Goal: Task Accomplishment & Management: Use online tool/utility

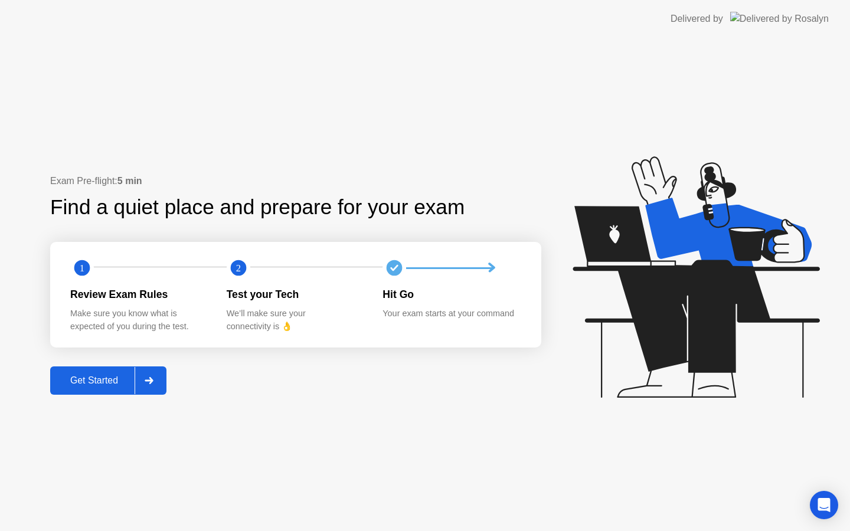
click at [81, 375] on div "Get Started" at bounding box center [94, 380] width 81 height 11
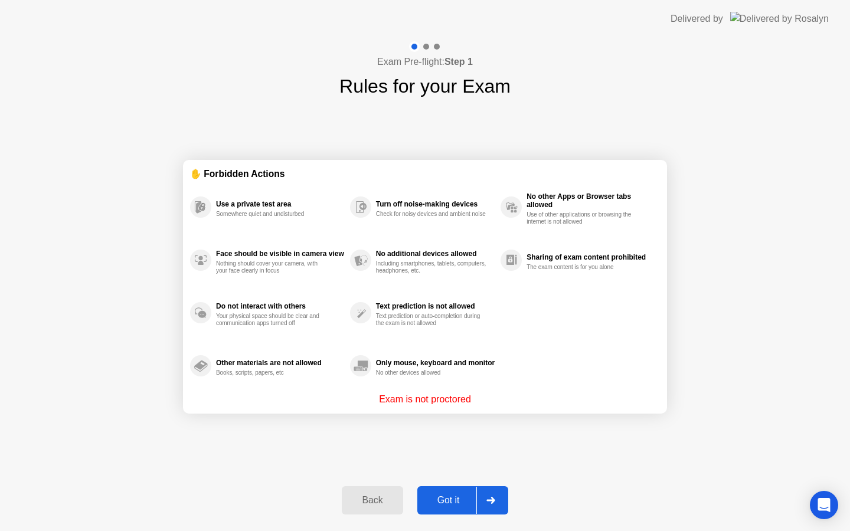
click at [444, 498] on div "Got it" at bounding box center [448, 500] width 55 height 11
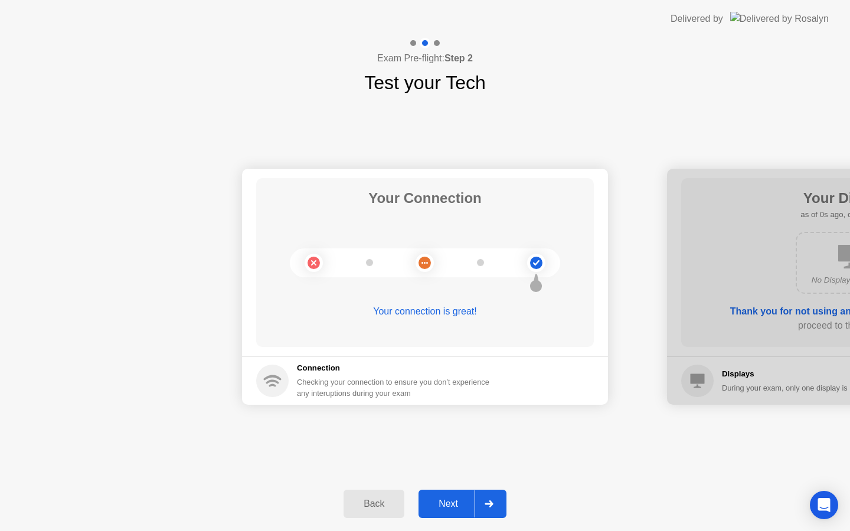
click at [445, 499] on div "Next" at bounding box center [448, 504] width 53 height 11
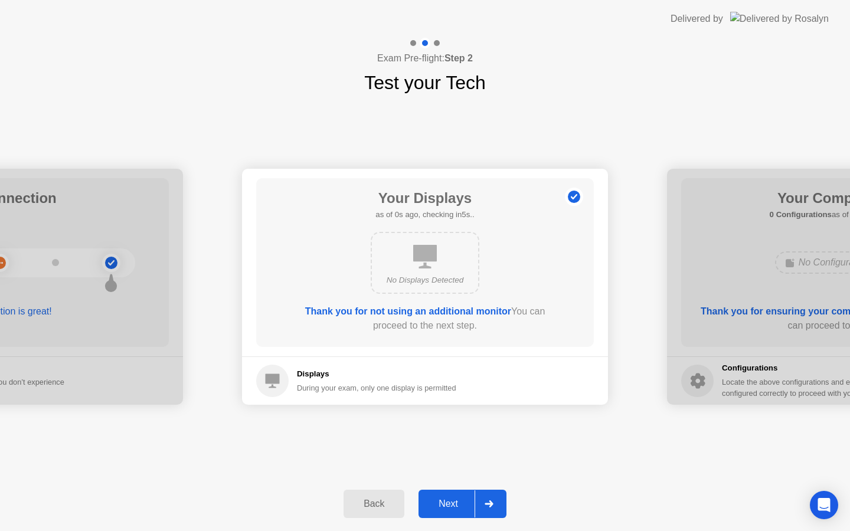
click at [441, 515] on button "Next" at bounding box center [462, 504] width 88 height 28
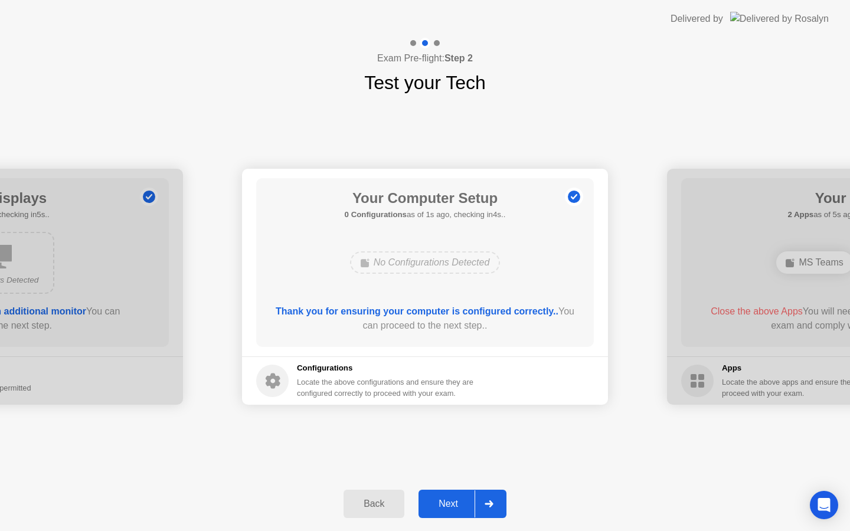
click at [440, 502] on div "Next" at bounding box center [448, 504] width 53 height 11
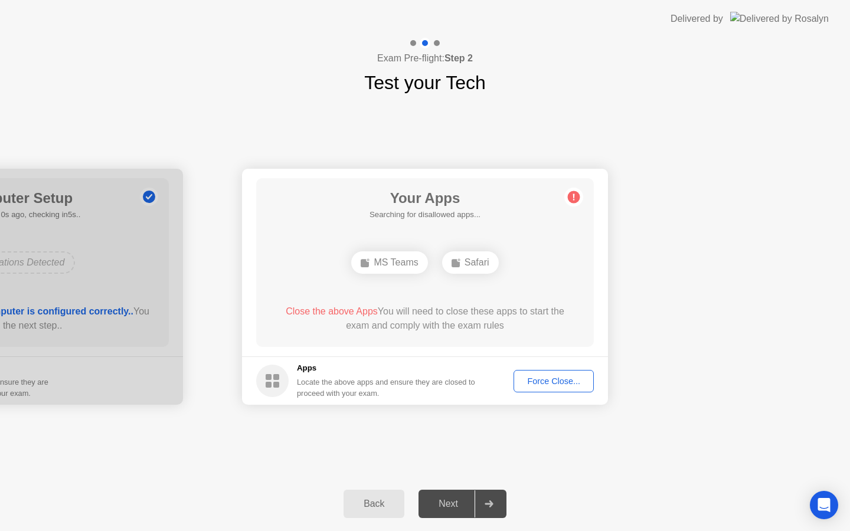
click at [532, 379] on div "Force Close..." at bounding box center [554, 381] width 72 height 9
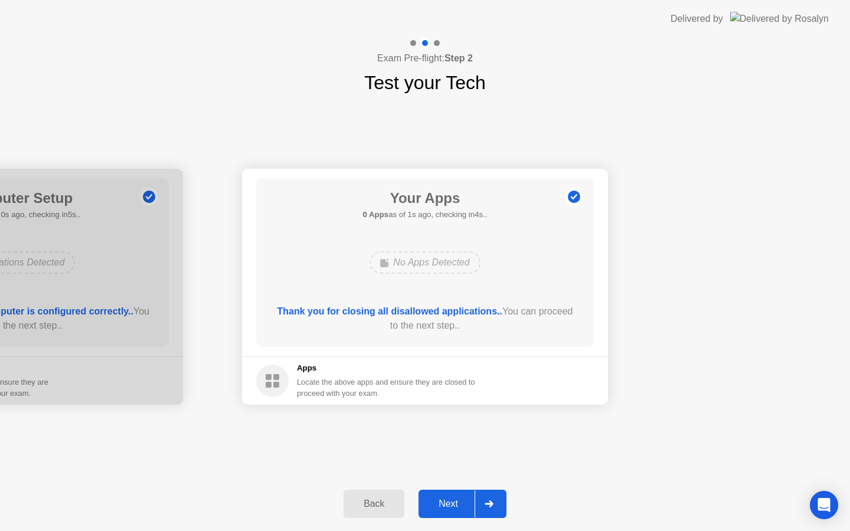
click at [439, 505] on div "Next" at bounding box center [448, 504] width 53 height 11
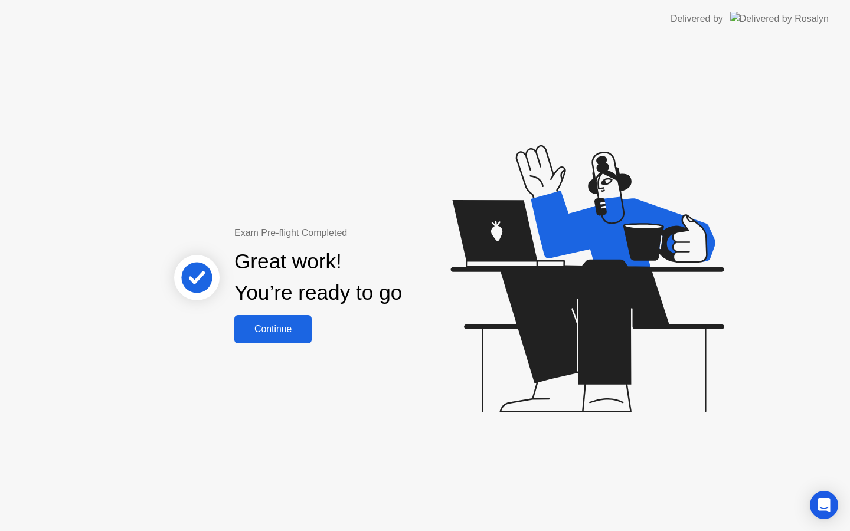
click at [287, 340] on button "Continue" at bounding box center [272, 329] width 77 height 28
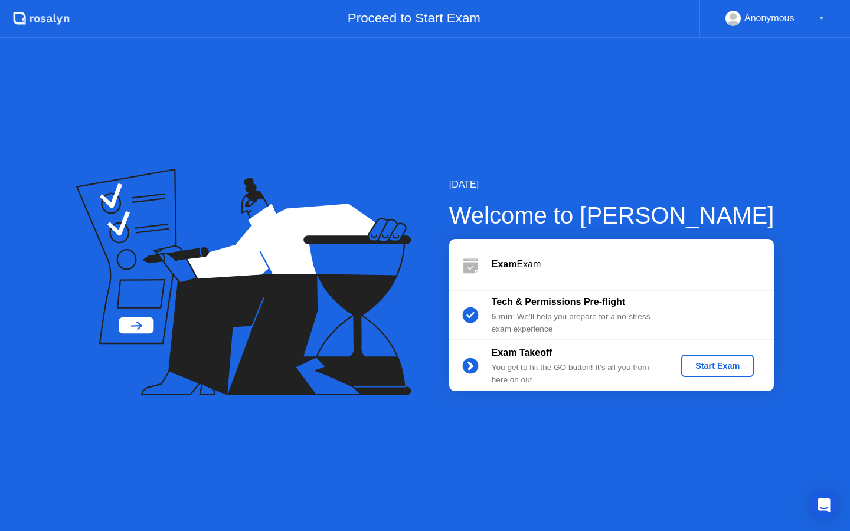
click at [701, 372] on button "Start Exam" at bounding box center [717, 366] width 73 height 22
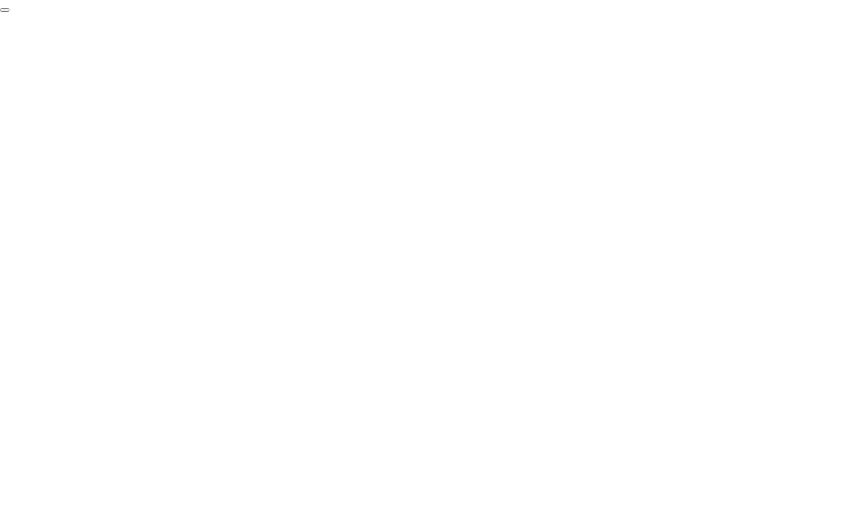
click div "End Proctoring Session"
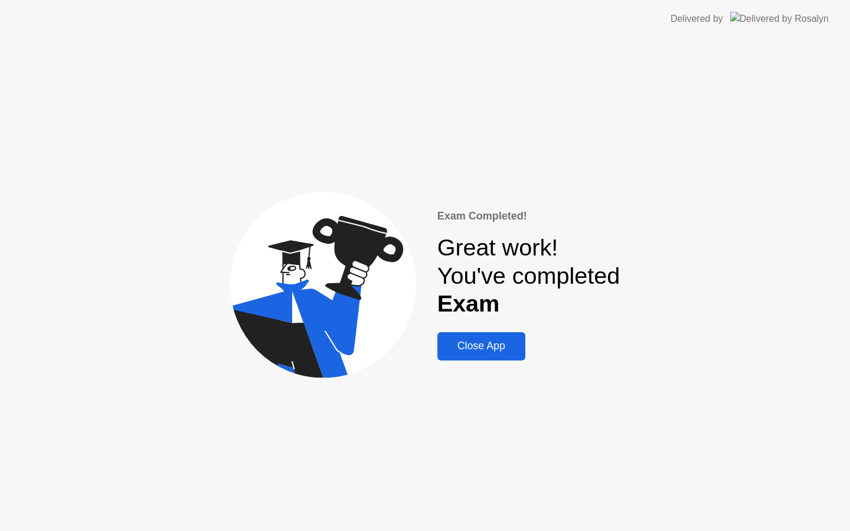
click at [482, 346] on div "Close App" at bounding box center [481, 346] width 81 height 12
